Goal: Information Seeking & Learning: Find specific page/section

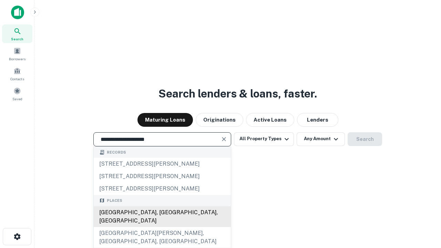
click at [162, 227] on div "[GEOGRAPHIC_DATA], [GEOGRAPHIC_DATA], [GEOGRAPHIC_DATA]" at bounding box center [162, 217] width 137 height 21
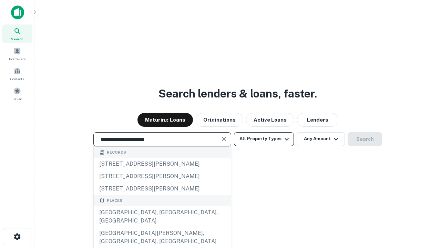
click at [264, 139] on button "All Property Types" at bounding box center [264, 139] width 60 height 14
type input "**********"
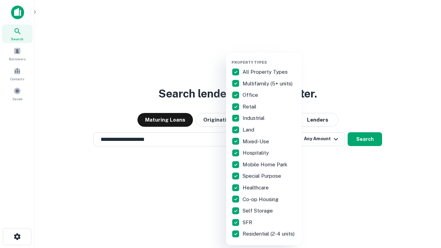
click at [270, 58] on button "button" at bounding box center [270, 58] width 76 height 0
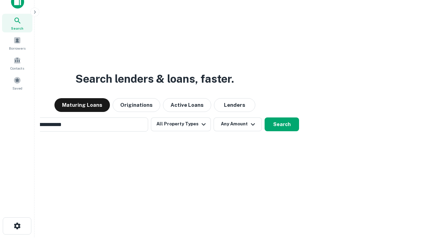
scroll to position [11, 0]
click at [214, 117] on button "Any Amount" at bounding box center [238, 124] width 48 height 14
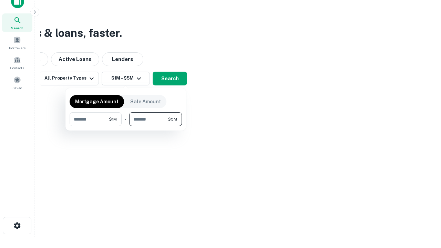
type input "*******"
click at [126, 126] on button "button" at bounding box center [126, 126] width 112 height 0
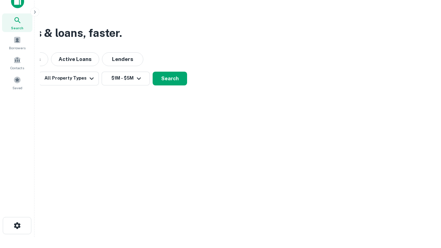
scroll to position [4, 127]
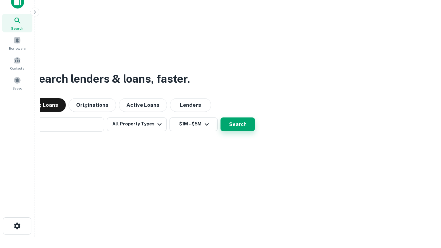
click at [221, 118] on button "Search" at bounding box center [238, 125] width 34 height 14
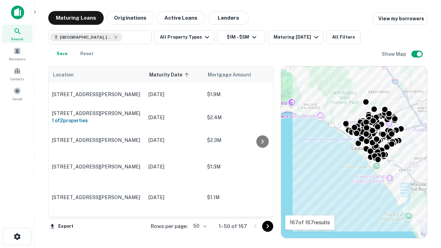
click at [199, 226] on body "Search Borrowers Contacts Saved Maturing Loans Originations Active Loans Lender…" at bounding box center [220, 124] width 441 height 248
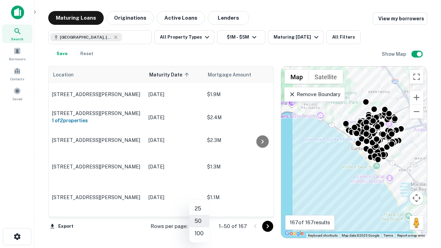
click at [199, 209] on li "25" at bounding box center [199, 209] width 20 height 12
